Goal: Task Accomplishment & Management: Complete application form

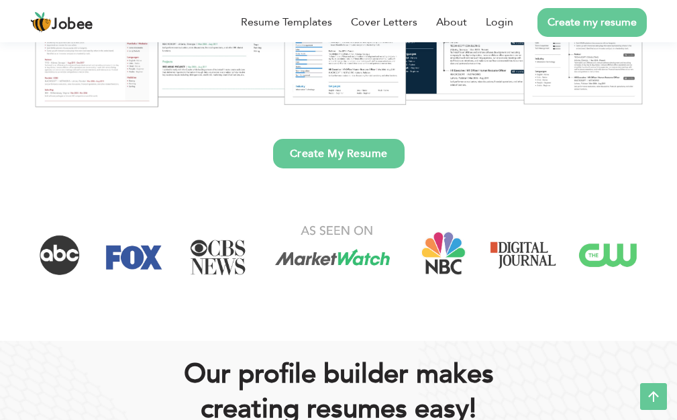
scroll to position [79, 0]
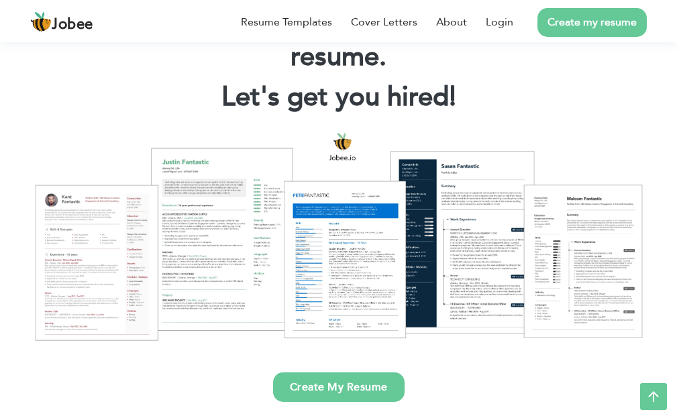
click at [345, 387] on link "Create My Resume" at bounding box center [339, 387] width 132 height 30
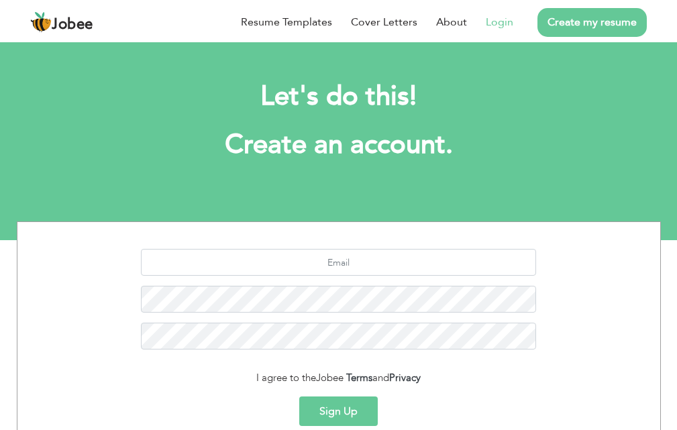
click at [501, 24] on link "Login" at bounding box center [500, 22] width 28 height 16
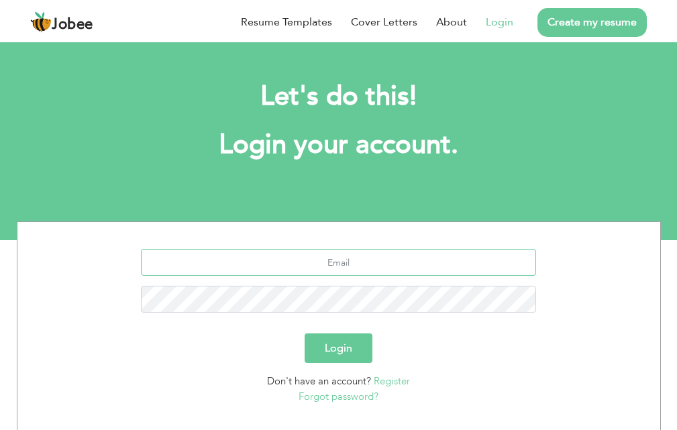
click at [341, 266] on input "text" at bounding box center [338, 262] width 395 height 27
type input "muteebbaloch98@gmail.com"
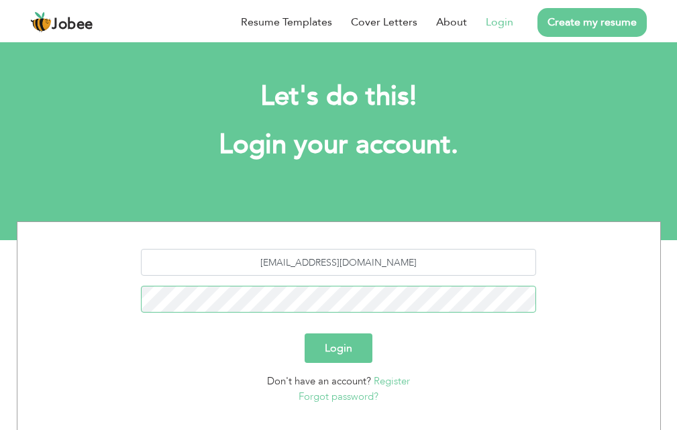
click at [305, 334] on button "Login" at bounding box center [339, 349] width 68 height 30
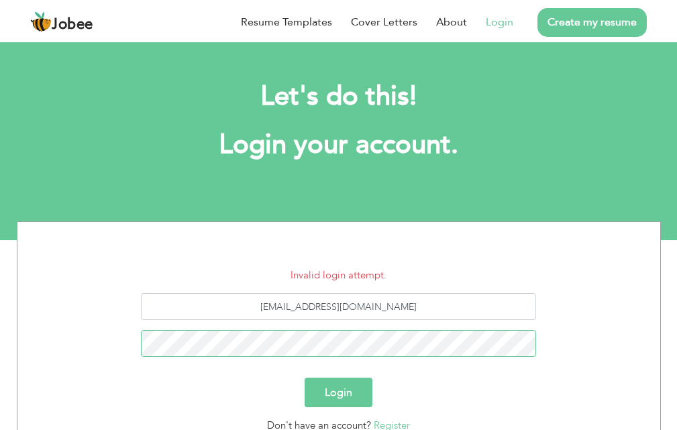
click at [305, 378] on button "Login" at bounding box center [339, 393] width 68 height 30
click at [329, 389] on button "Login" at bounding box center [339, 393] width 68 height 30
click at [305, 378] on button "Login" at bounding box center [339, 393] width 68 height 30
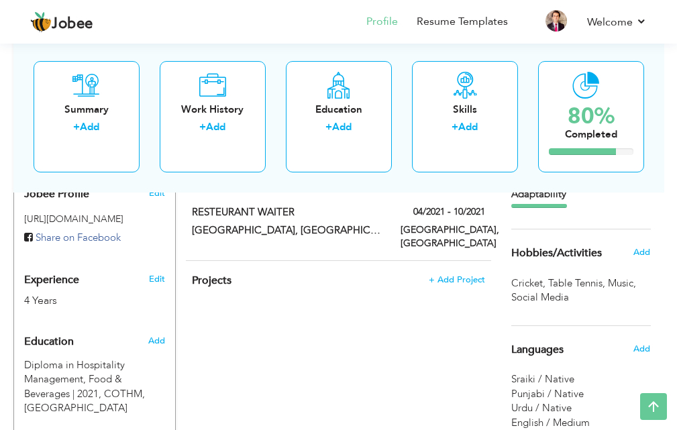
scroll to position [493, 0]
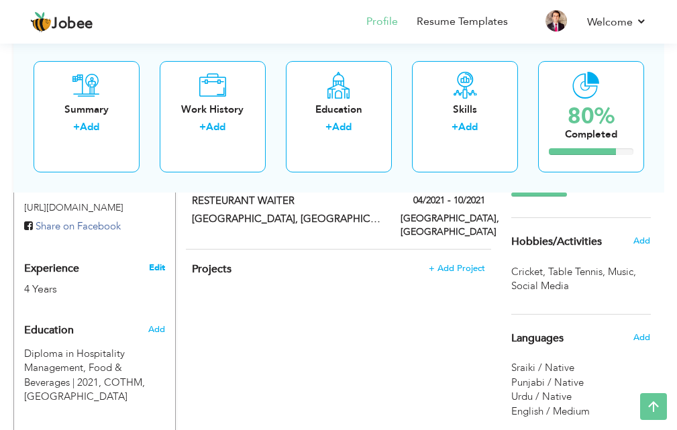
click at [160, 262] on link "Edit" at bounding box center [157, 268] width 16 height 12
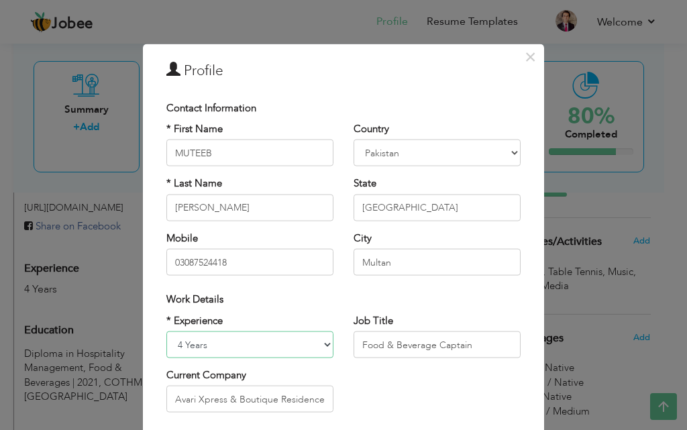
click at [207, 345] on select "Entry Level Less than 1 Year 1 Year 2 Years 3 Years 4 Years 5 Years 6 Years 7 Y…" at bounding box center [249, 345] width 167 height 27
click at [228, 345] on select "Entry Level Less than 1 Year 1 Year 2 Years 3 Years 4 Years 5 Years 6 Years 7 Y…" at bounding box center [249, 345] width 167 height 27
click at [597, 326] on div "× Profile Contact Information * First Name MUTEEB * Last Name NASIR" at bounding box center [343, 215] width 687 height 430
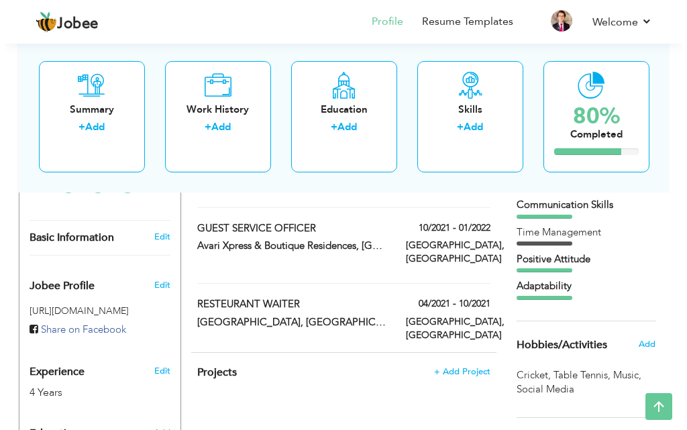
scroll to position [376, 0]
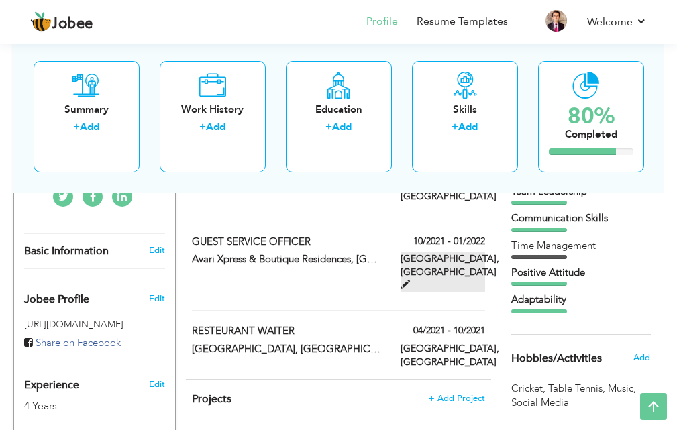
click at [410, 280] on span at bounding box center [405, 284] width 9 height 9
type input "GUEST SERVICE OFFICER"
type input "Avari Xpress & Boutique Residences, MULTAN"
type input "10/2021"
type input "01/2022"
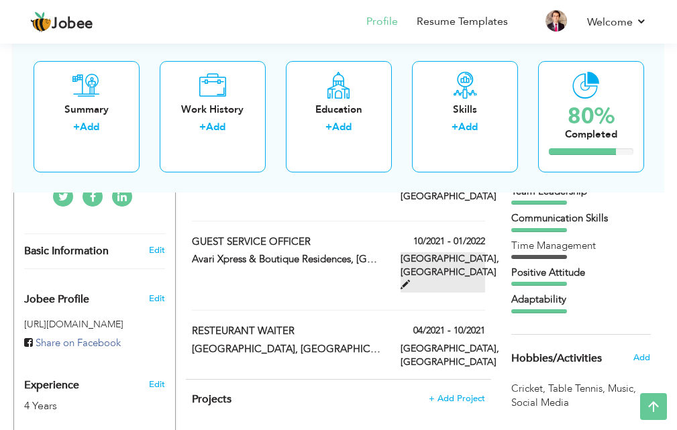
type input "Pakistan"
type input "Punjab"
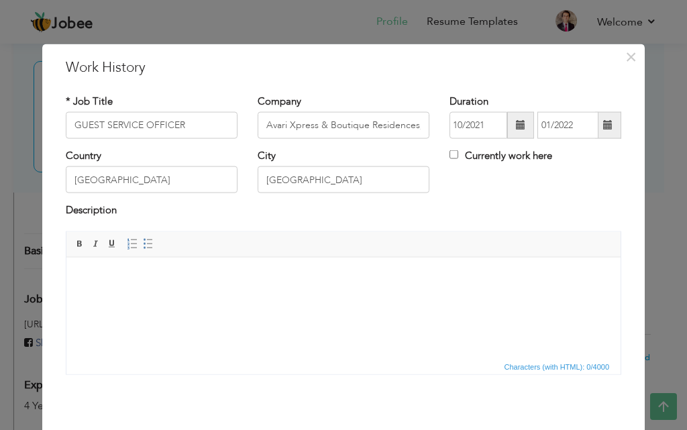
click at [603, 128] on span at bounding box center [607, 124] width 9 height 9
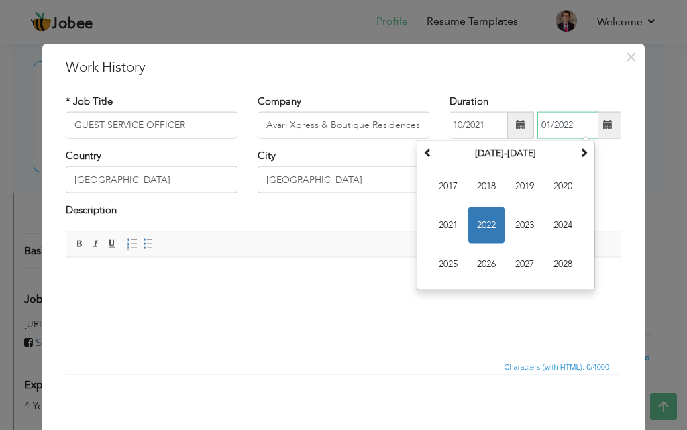
click at [480, 223] on span "2022" at bounding box center [486, 225] width 36 height 36
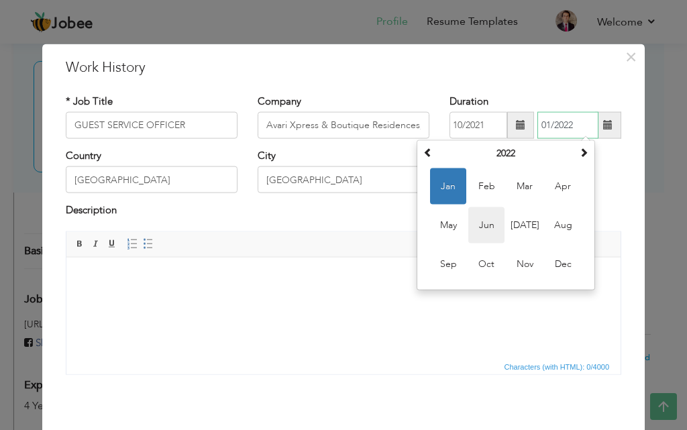
click at [482, 225] on span "Jun" at bounding box center [486, 225] width 36 height 36
type input "06/2022"
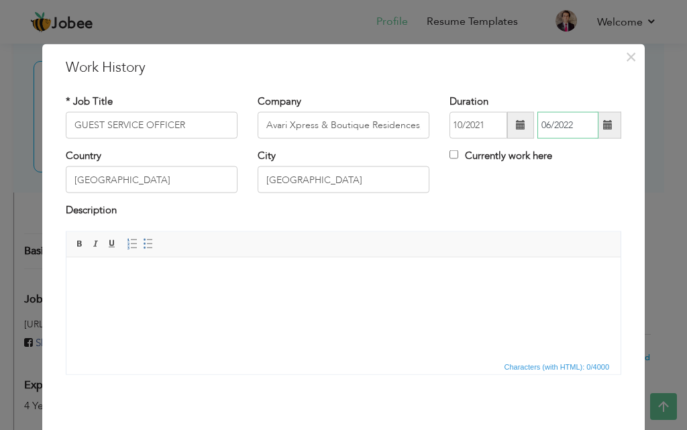
click at [544, 125] on input "06/2022" at bounding box center [568, 125] width 61 height 27
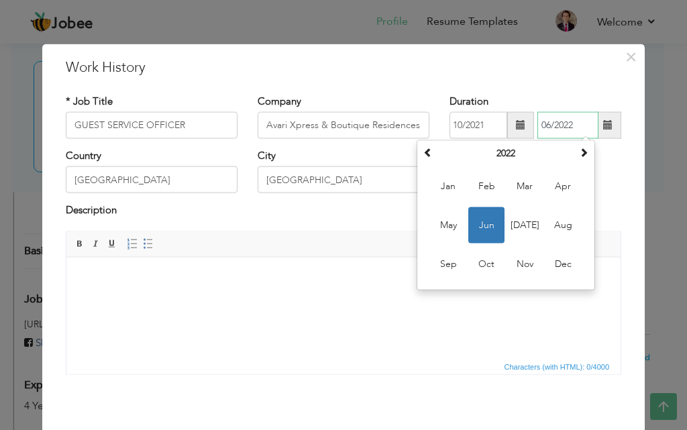
click at [478, 222] on span "Jun" at bounding box center [486, 225] width 36 height 36
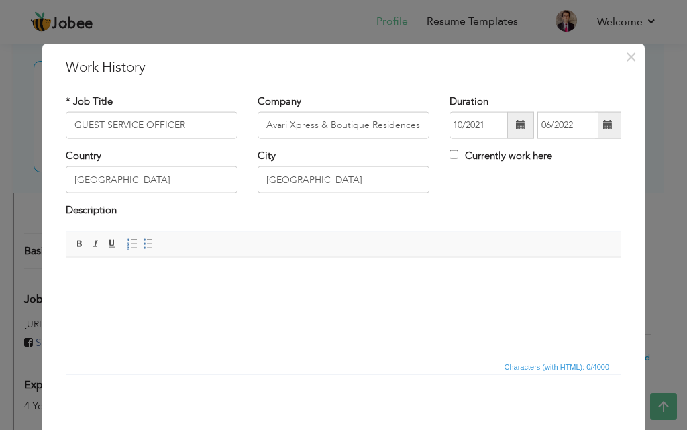
drag, startPoint x: 495, startPoint y: 209, endPoint x: 485, endPoint y: 205, distance: 10.6
click at [495, 209] on div "Description" at bounding box center [344, 211] width 556 height 17
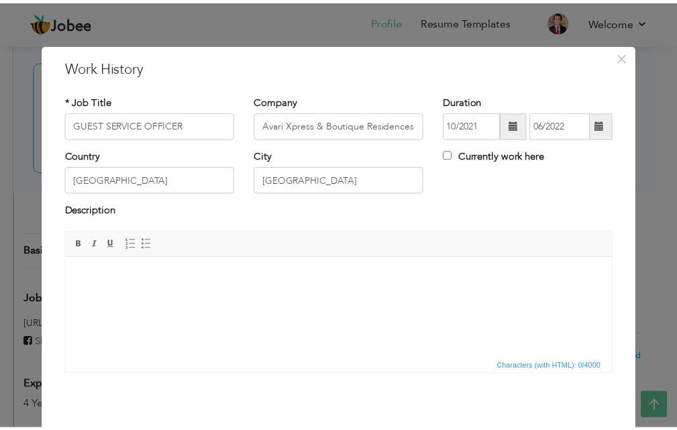
scroll to position [53, 0]
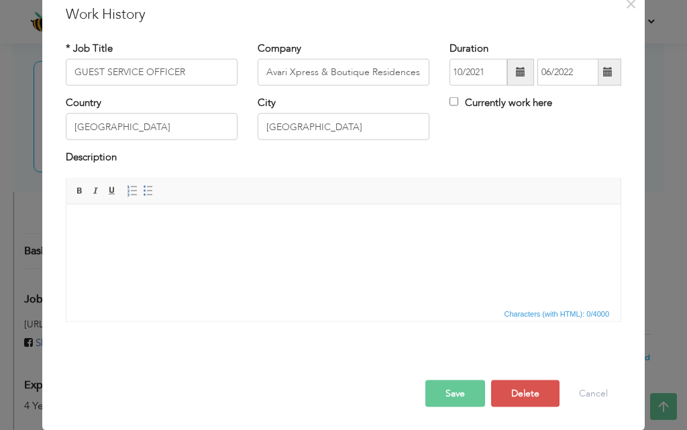
click at [453, 395] on button "Save" at bounding box center [455, 393] width 60 height 27
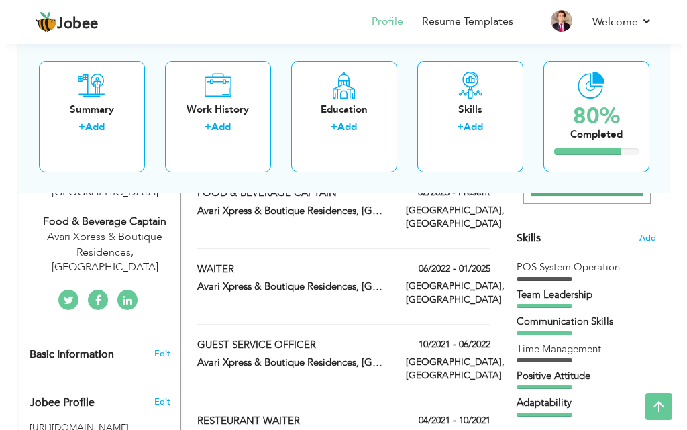
scroll to position [259, 0]
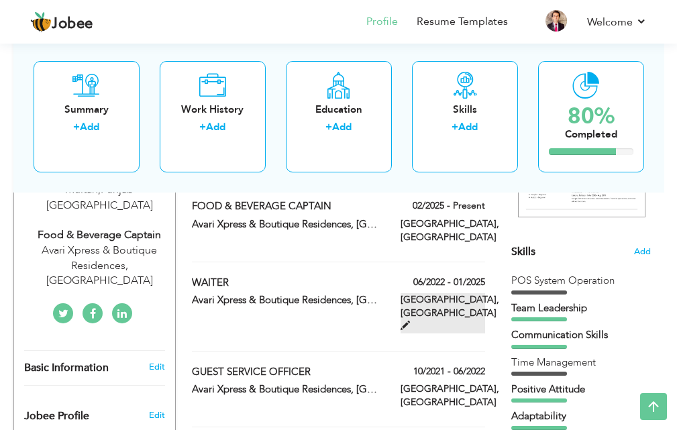
click at [410, 321] on span at bounding box center [405, 325] width 9 height 9
type input "WAITER"
type input "06/2022"
type input "01/2025"
type input "Multan"
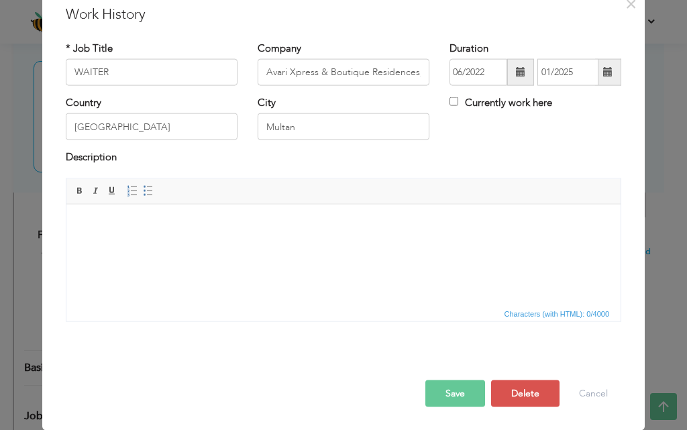
scroll to position [0, 0]
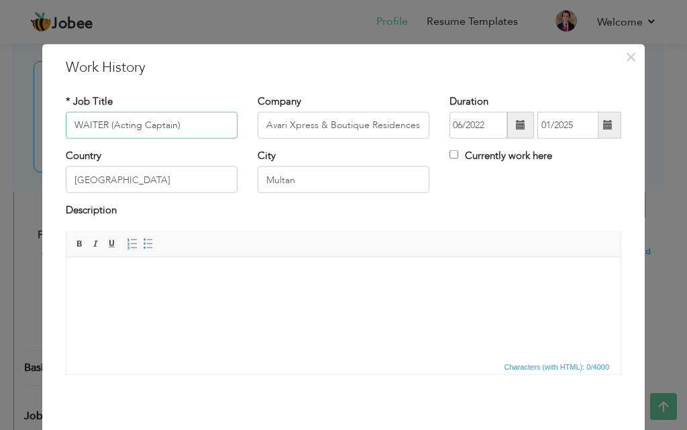
type input "WAITER (Acting Captain)"
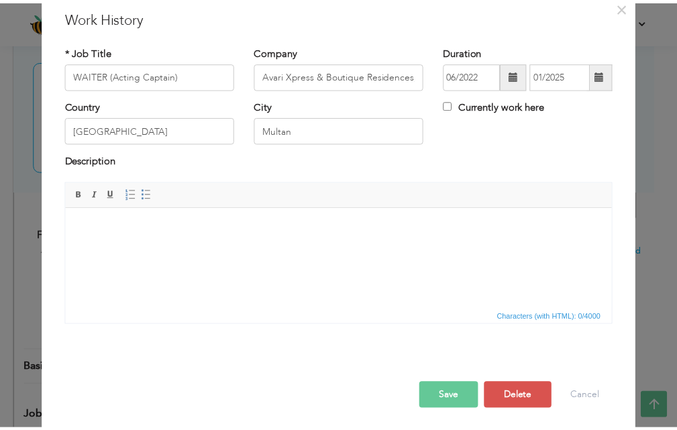
scroll to position [53, 0]
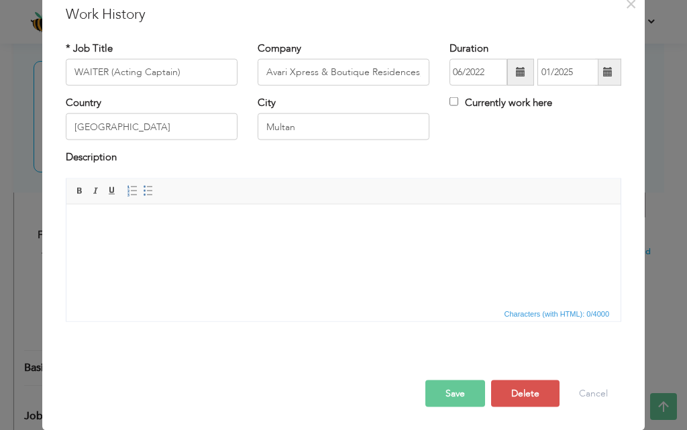
click at [448, 393] on button "Save" at bounding box center [455, 393] width 60 height 27
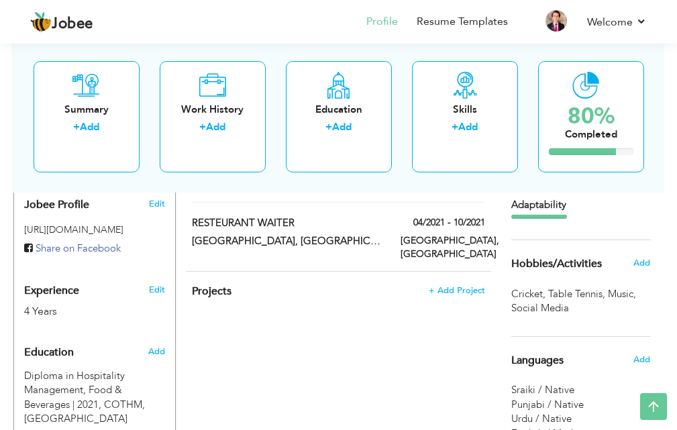
scroll to position [476, 0]
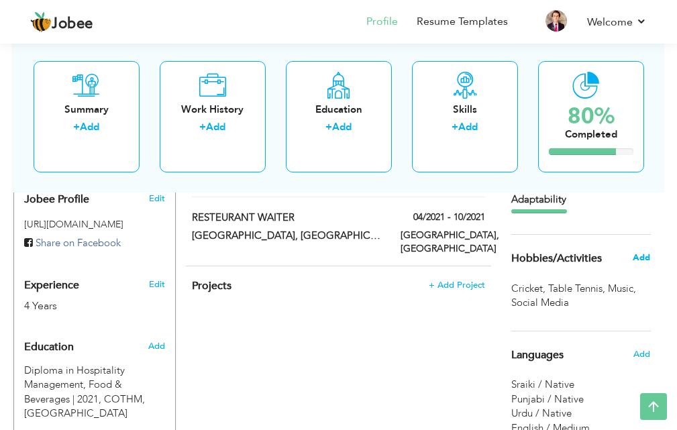
click at [640, 258] on span "Add" at bounding box center [641, 258] width 17 height 12
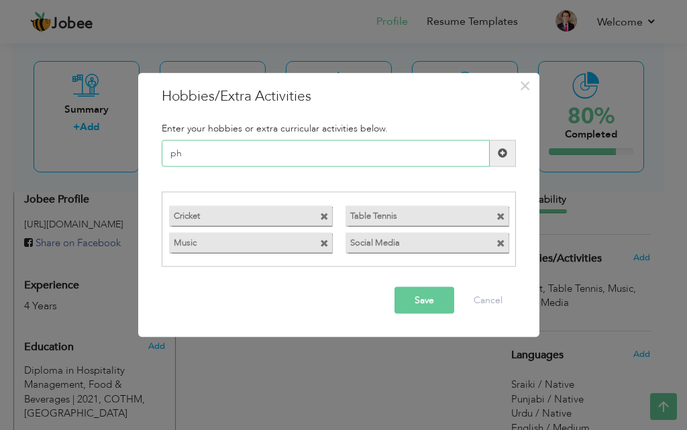
type input "p"
click at [215, 156] on input "Photograpy" at bounding box center [326, 153] width 328 height 27
type input "Photography"
click at [503, 149] on span at bounding box center [502, 152] width 9 height 9
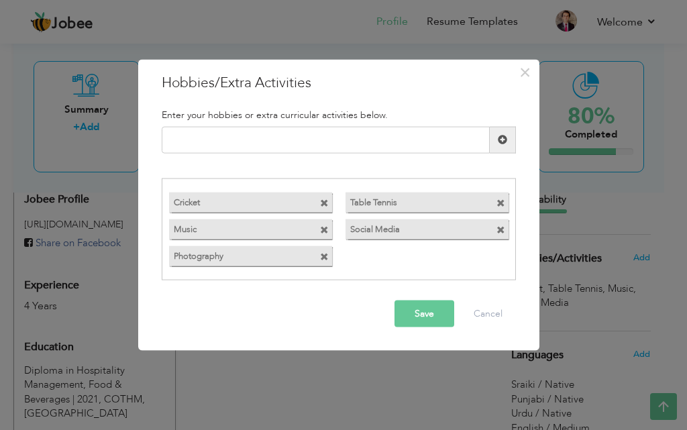
click at [411, 313] on button "Save" at bounding box center [425, 314] width 60 height 27
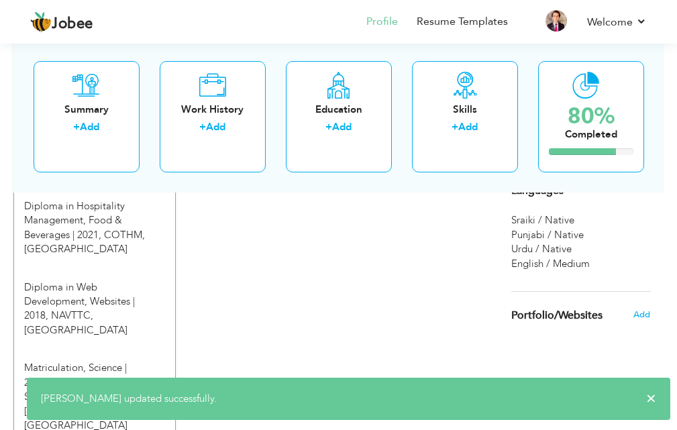
scroll to position [665, 0]
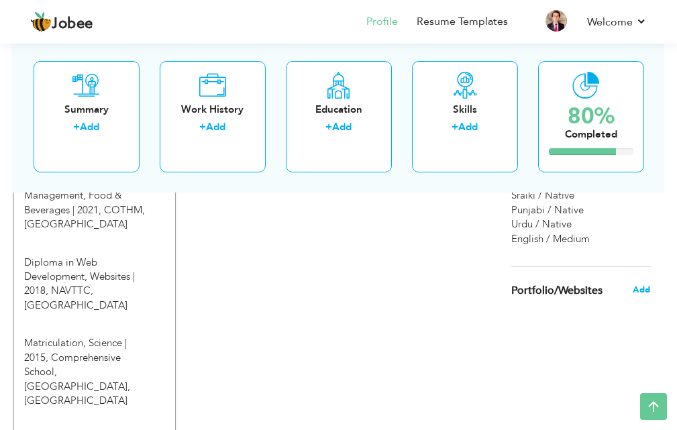
click at [644, 287] on span "Add" at bounding box center [641, 290] width 17 height 12
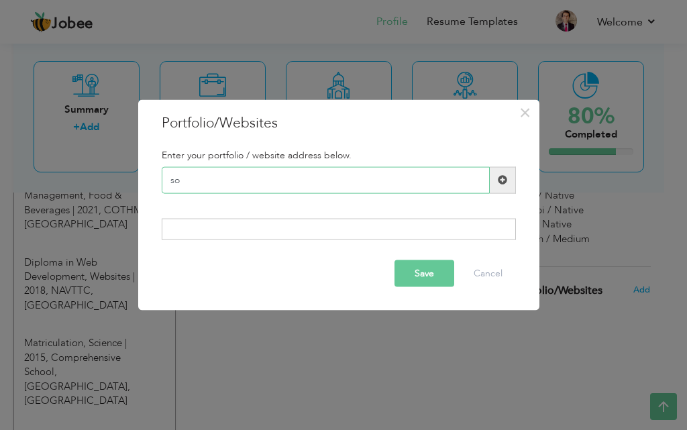
type input "s"
click at [488, 274] on button "Cancel" at bounding box center [488, 273] width 56 height 27
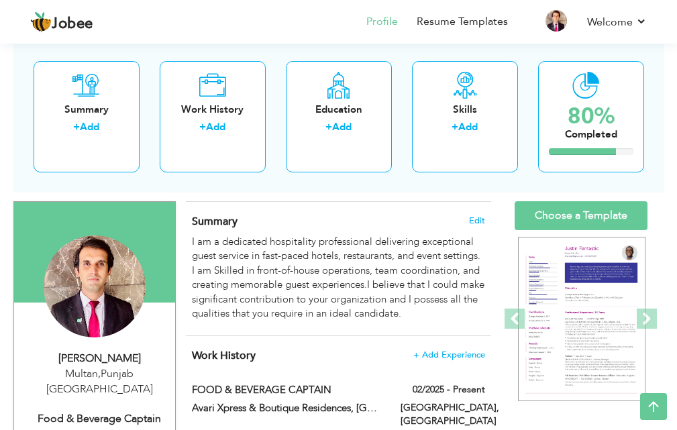
scroll to position [70, 0]
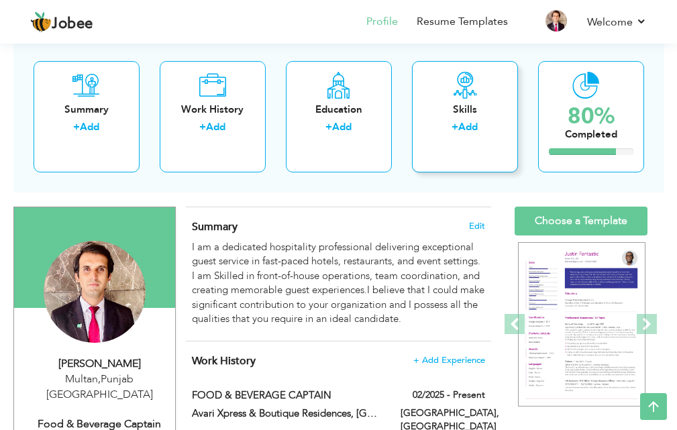
click at [456, 116] on div "Skills" at bounding box center [465, 109] width 85 height 14
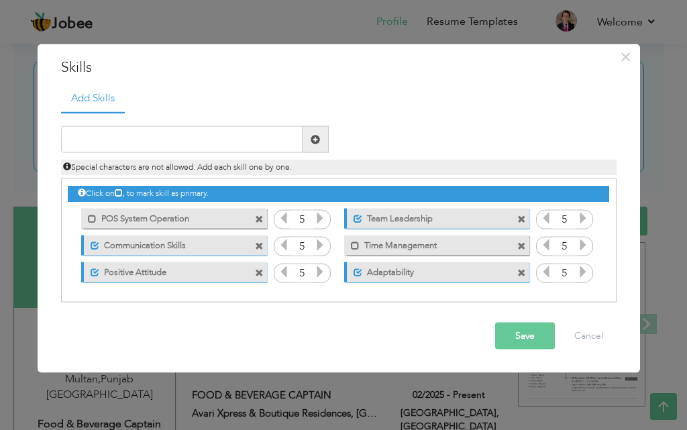
drag, startPoint x: 360, startPoint y: 53, endPoint x: 381, endPoint y: 54, distance: 20.8
click at [393, 56] on div "× Skills Add Skills" at bounding box center [339, 208] width 603 height 329
drag, startPoint x: 381, startPoint y: 54, endPoint x: 390, endPoint y: 70, distance: 17.7
click at [390, 70] on div "× Skills Add Skills" at bounding box center [339, 208] width 603 height 329
click at [110, 137] on input "text" at bounding box center [182, 139] width 242 height 27
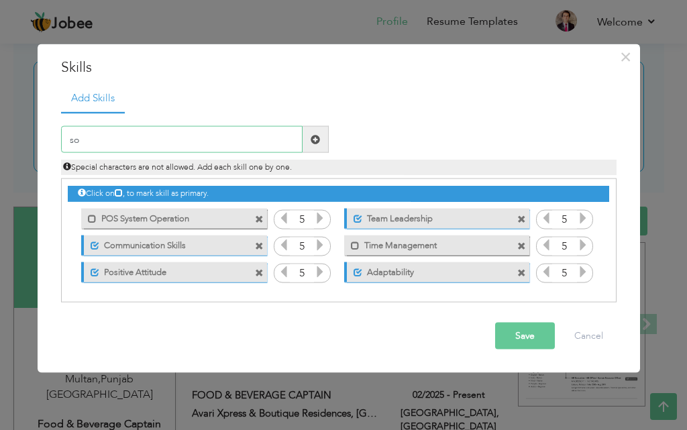
type input "s"
type input "D"
click at [110, 138] on input "S" at bounding box center [182, 139] width 242 height 27
type input "Softronic HRMS"
click at [313, 140] on span at bounding box center [315, 138] width 9 height 9
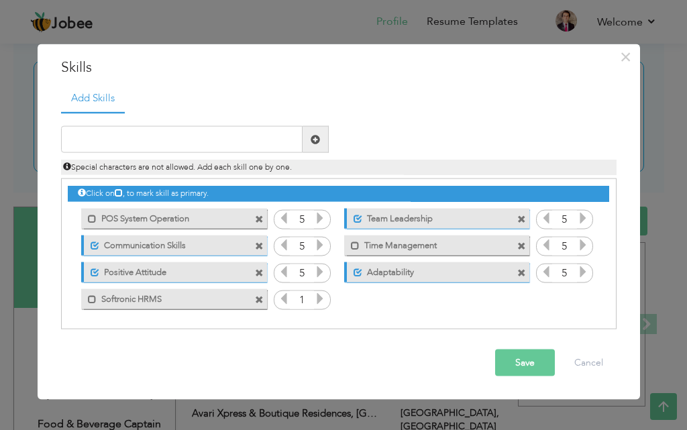
click at [316, 299] on icon at bounding box center [320, 299] width 12 height 12
click at [317, 299] on icon at bounding box center [320, 299] width 12 height 12
click at [318, 299] on icon at bounding box center [320, 299] width 12 height 12
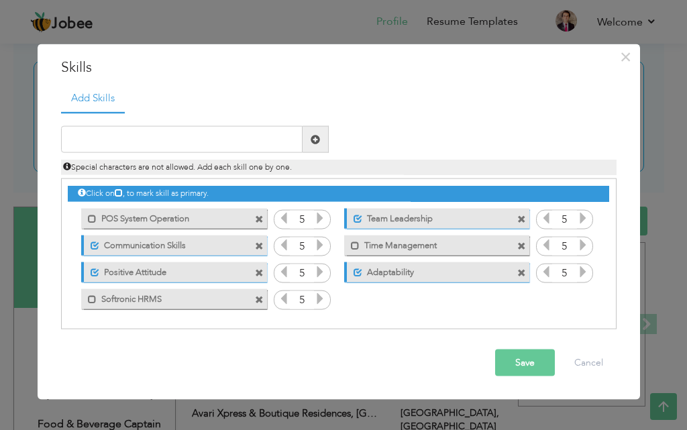
click at [318, 299] on icon at bounding box center [320, 299] width 12 height 12
click at [94, 300] on span at bounding box center [92, 299] width 9 height 9
click at [143, 135] on input "text" at bounding box center [182, 139] width 242 height 27
type input "AVA HRMS"
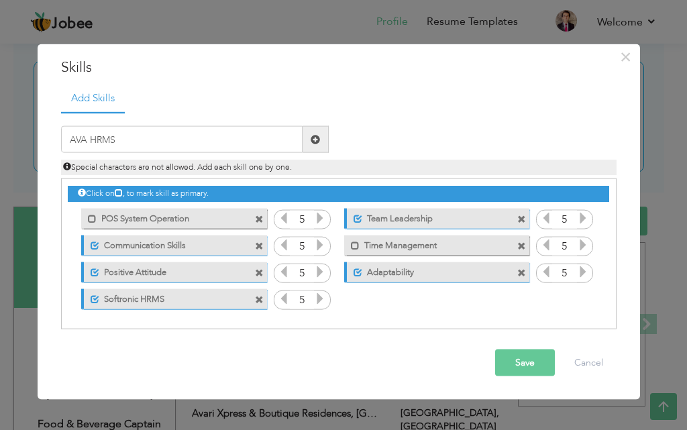
click at [317, 135] on span at bounding box center [315, 138] width 9 height 9
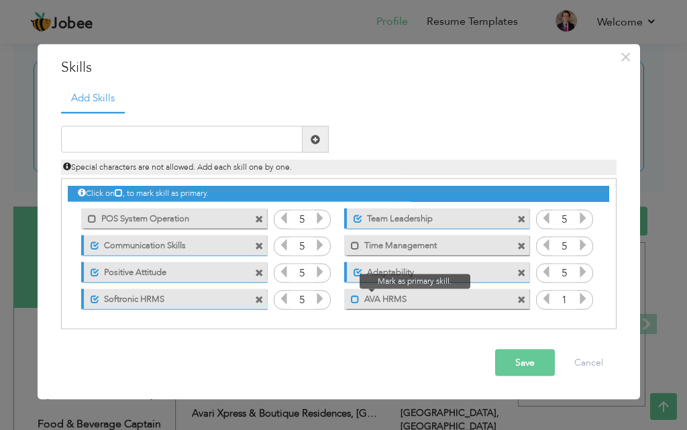
click at [353, 299] on span at bounding box center [355, 299] width 9 height 9
click at [584, 297] on icon at bounding box center [583, 299] width 12 height 12
click at [583, 297] on icon at bounding box center [583, 299] width 12 height 12
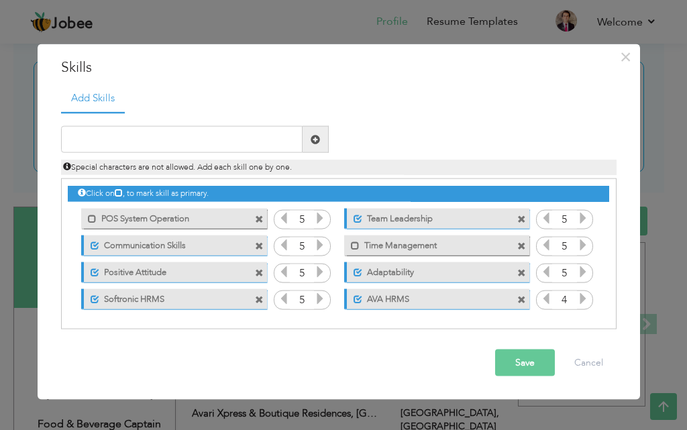
click at [582, 297] on icon at bounding box center [583, 299] width 12 height 12
click at [140, 142] on input "text" at bounding box center [182, 139] width 242 height 27
type input "WISH.NET PMS"
click at [315, 137] on span at bounding box center [315, 138] width 9 height 9
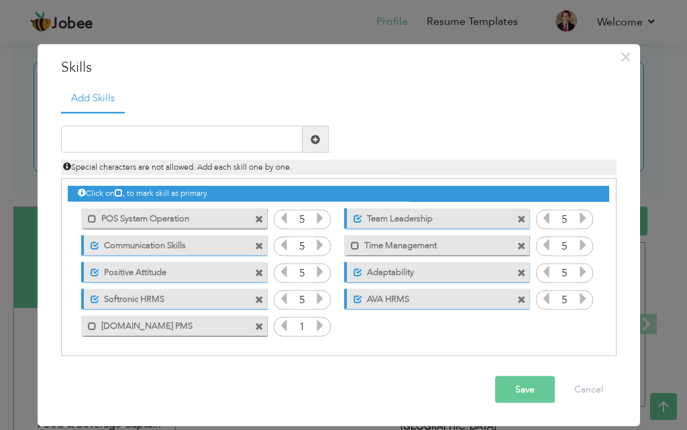
click at [317, 327] on icon at bounding box center [320, 325] width 12 height 12
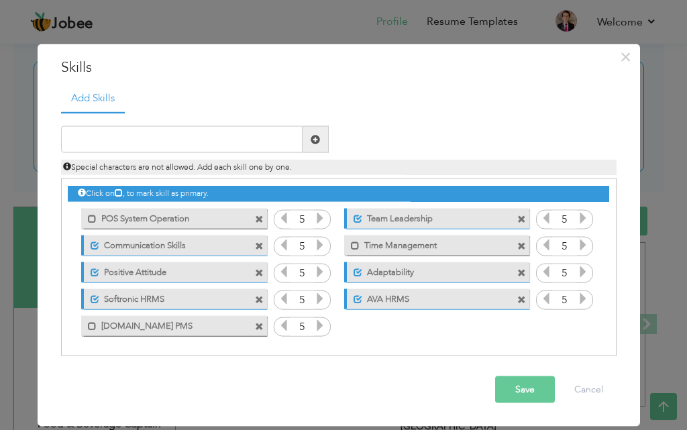
click at [318, 327] on icon at bounding box center [320, 325] width 12 height 12
drag, startPoint x: 318, startPoint y: 327, endPoint x: 233, endPoint y: 325, distance: 85.2
click at [318, 325] on icon at bounding box center [320, 325] width 12 height 12
click at [95, 325] on span at bounding box center [92, 325] width 9 height 9
click at [516, 388] on button "Save" at bounding box center [525, 389] width 60 height 27
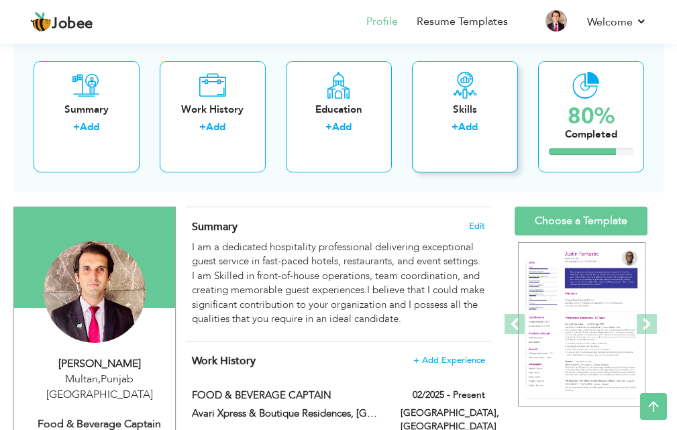
click at [457, 99] on div "Skills + Add" at bounding box center [465, 115] width 106 height 111
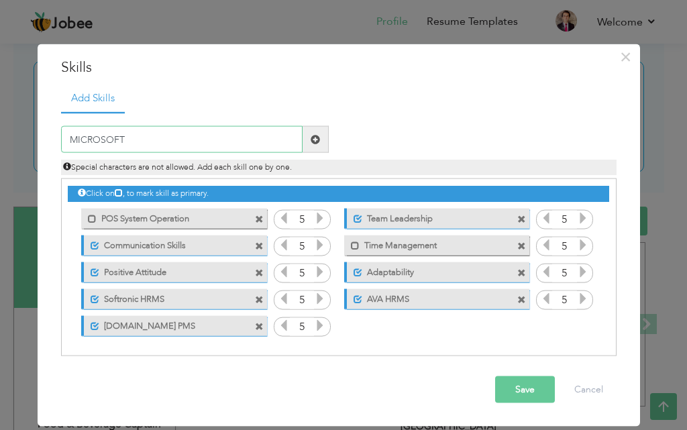
type input "MICROSOFT"
click at [316, 139] on span at bounding box center [315, 138] width 9 height 9
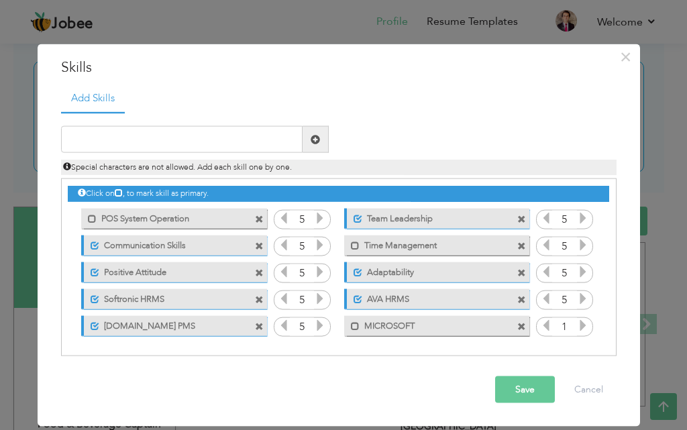
click at [445, 129] on div "Duplicate entry" at bounding box center [483, 129] width 288 height 6
click at [584, 323] on icon at bounding box center [583, 325] width 12 height 12
click at [507, 388] on button "Save" at bounding box center [525, 389] width 60 height 27
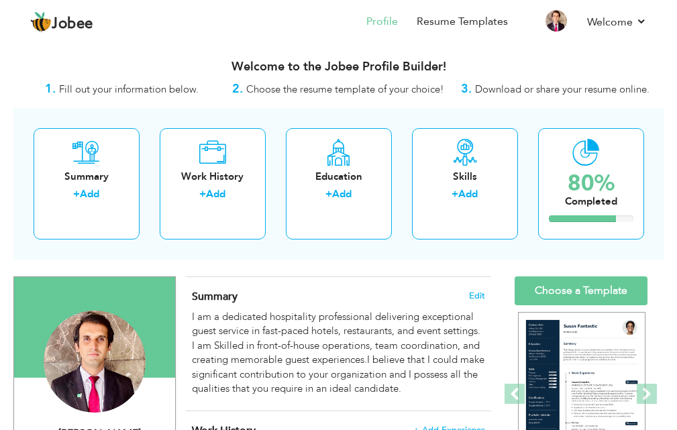
scroll to position [3, 0]
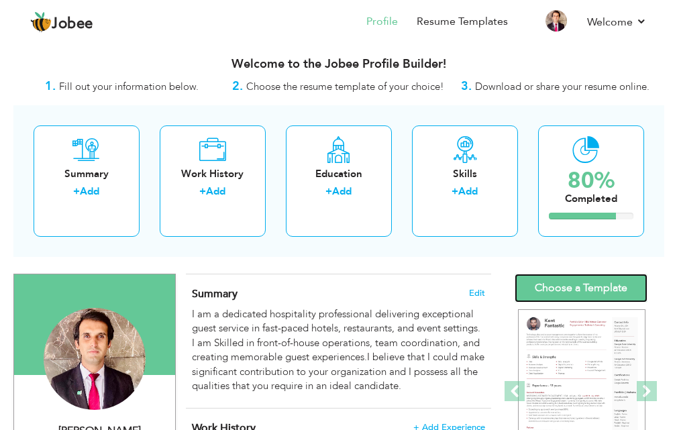
click at [559, 289] on link "Choose a Template" at bounding box center [581, 288] width 133 height 29
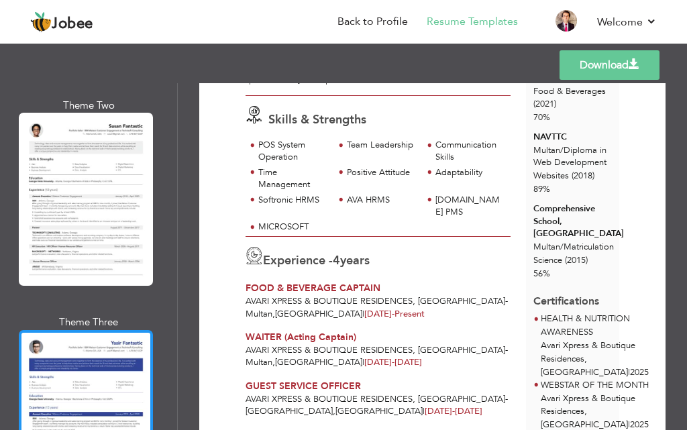
scroll to position [5368, 0]
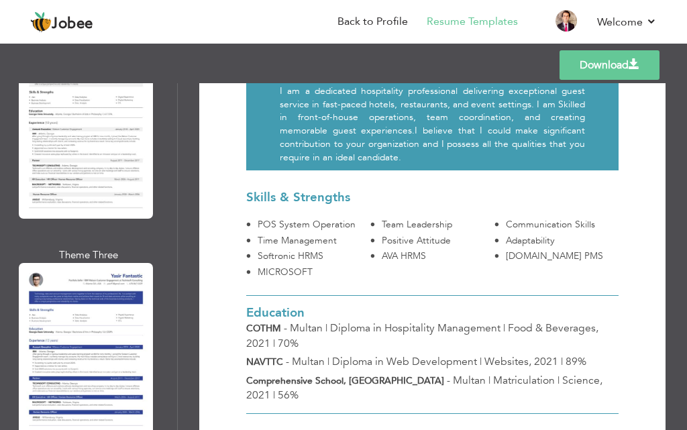
scroll to position [136, 0]
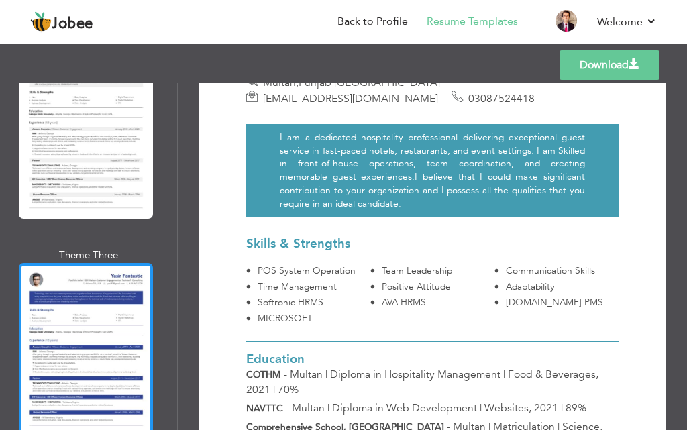
click at [84, 263] on div at bounding box center [86, 349] width 134 height 173
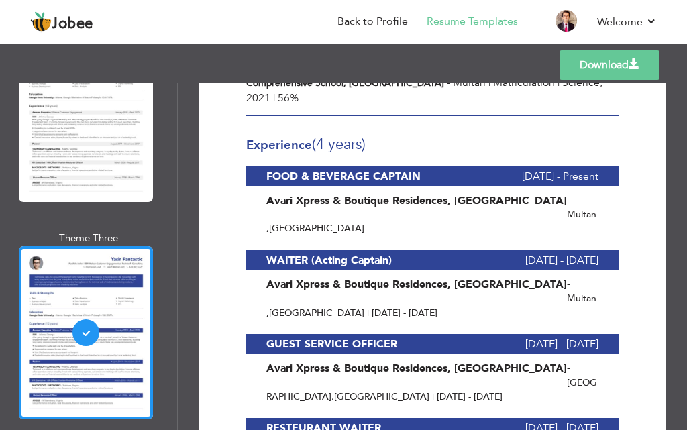
scroll to position [5397, 0]
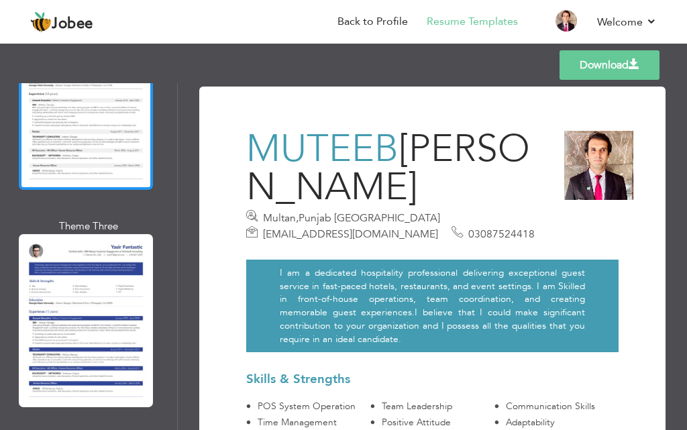
scroll to position [5129, 0]
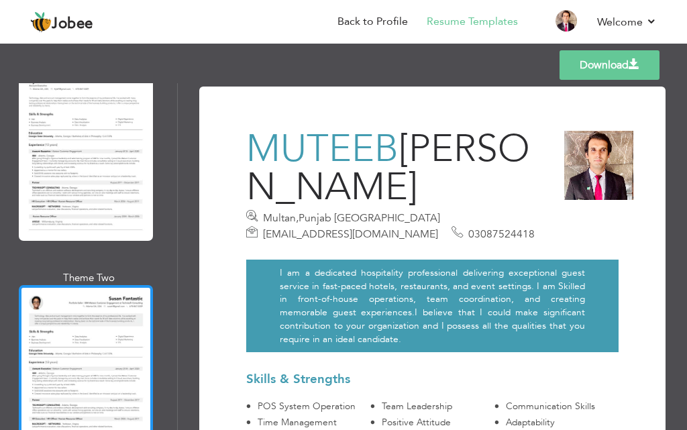
click at [55, 285] on div at bounding box center [86, 371] width 134 height 173
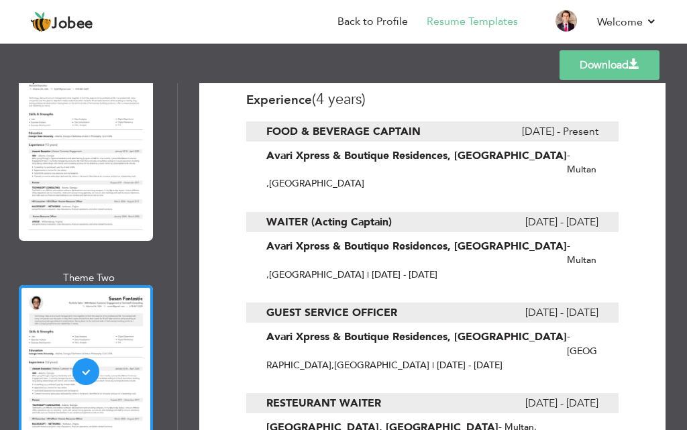
scroll to position [537, 0]
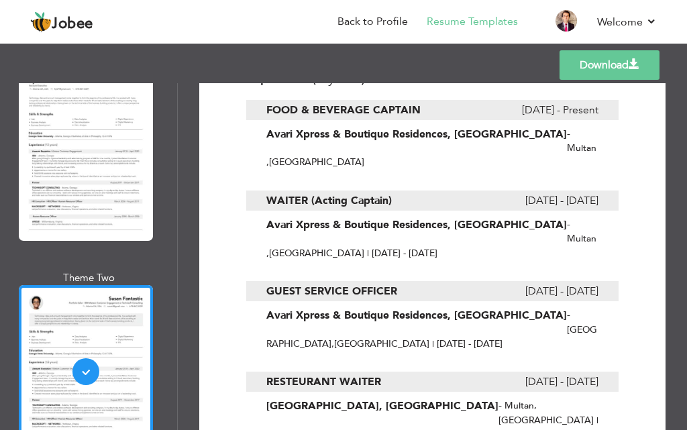
click at [617, 69] on link "Download" at bounding box center [610, 65] width 100 height 30
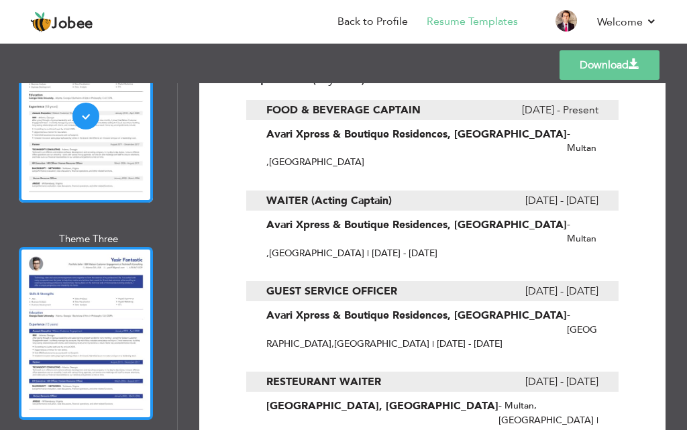
scroll to position [5464, 0]
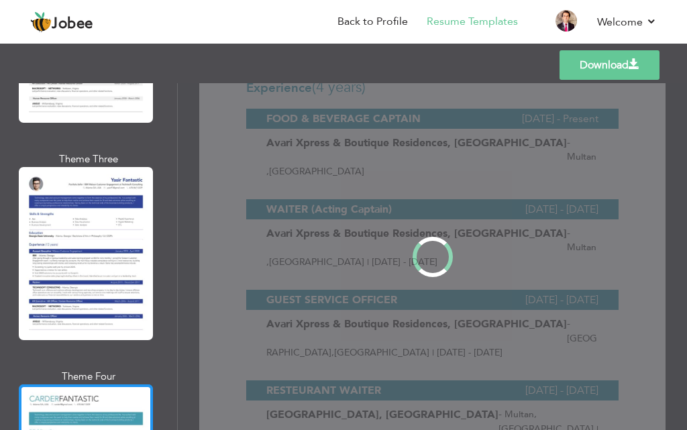
scroll to position [0, 0]
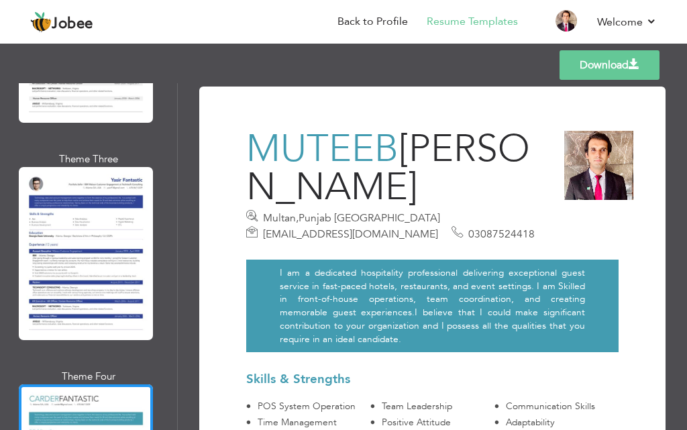
click at [617, 66] on link "Download" at bounding box center [610, 65] width 100 height 30
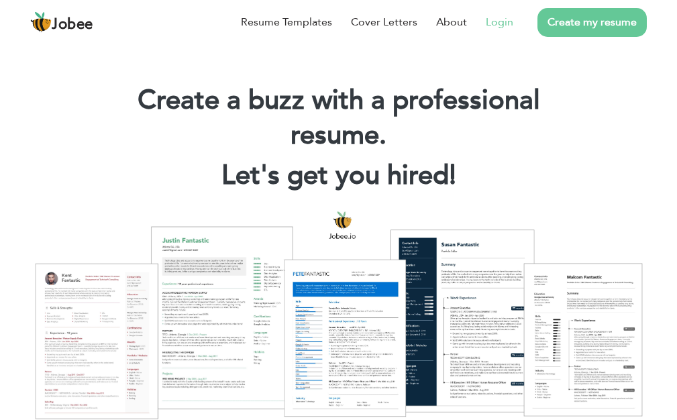
click at [498, 26] on link "Login" at bounding box center [500, 22] width 28 height 16
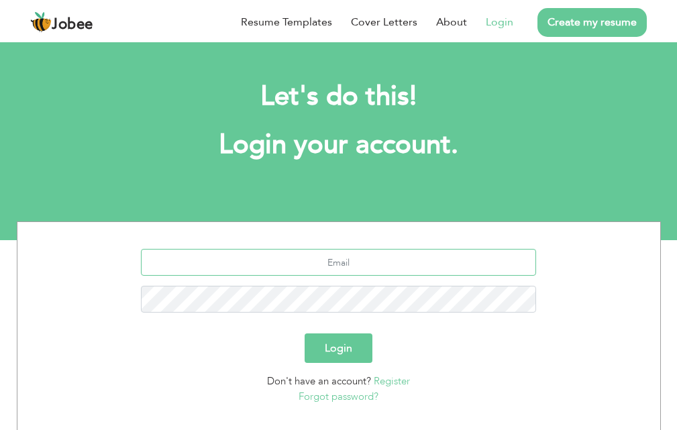
click at [361, 260] on input "text" at bounding box center [338, 262] width 395 height 27
click at [281, 261] on input "text" at bounding box center [338, 262] width 395 height 27
click at [283, 261] on input "text" at bounding box center [338, 262] width 395 height 27
